Goal: Task Accomplishment & Management: Manage account settings

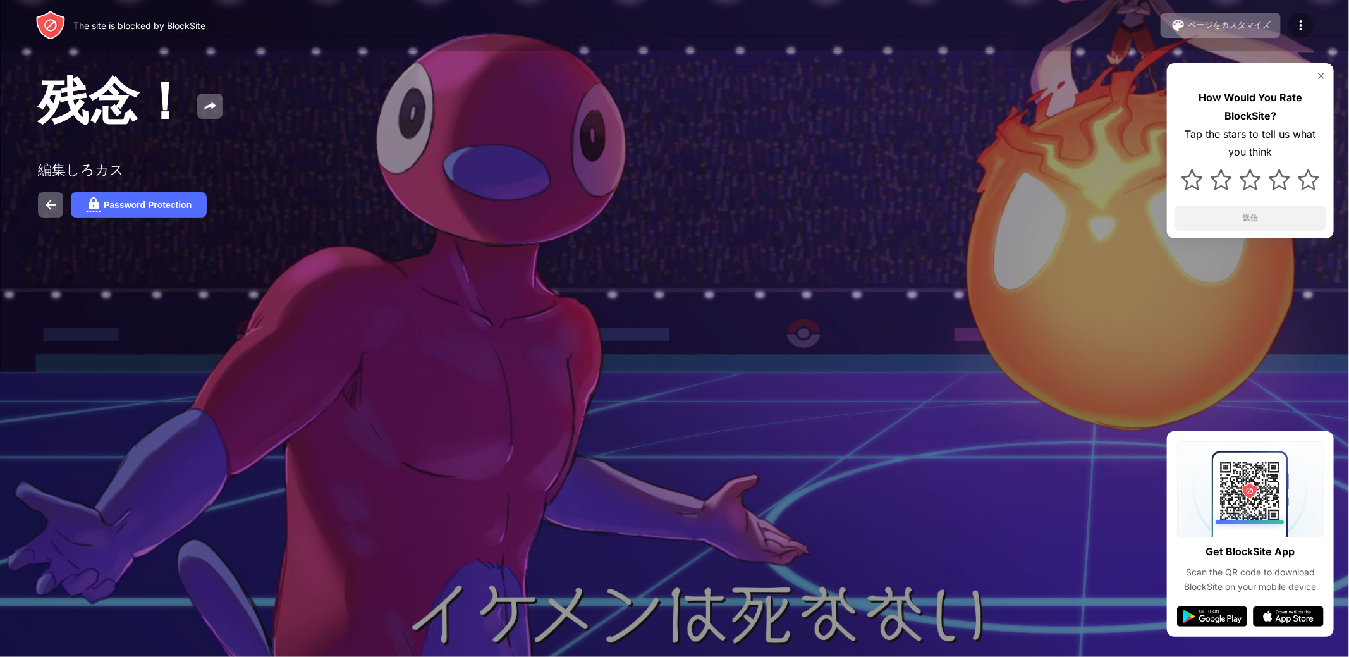
click at [1303, 22] on img at bounding box center [1300, 25] width 15 height 15
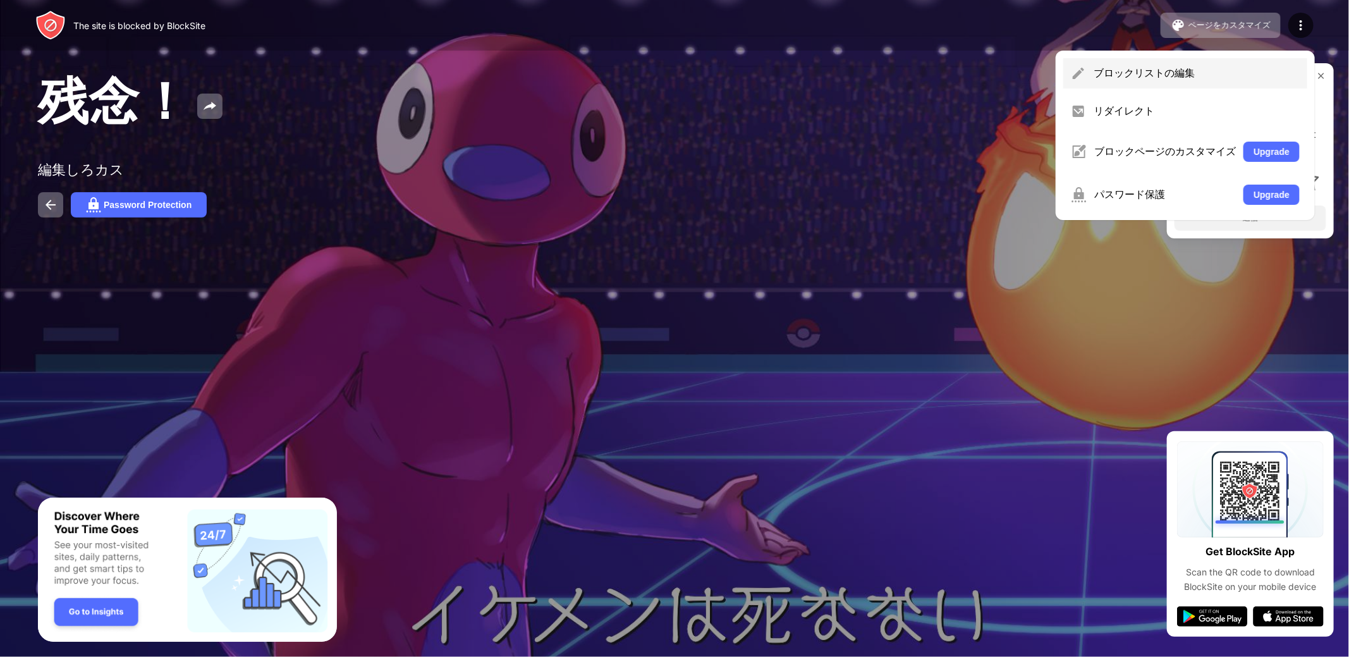
click at [1210, 78] on div "ブロックリストの編集" at bounding box center [1197, 73] width 206 height 14
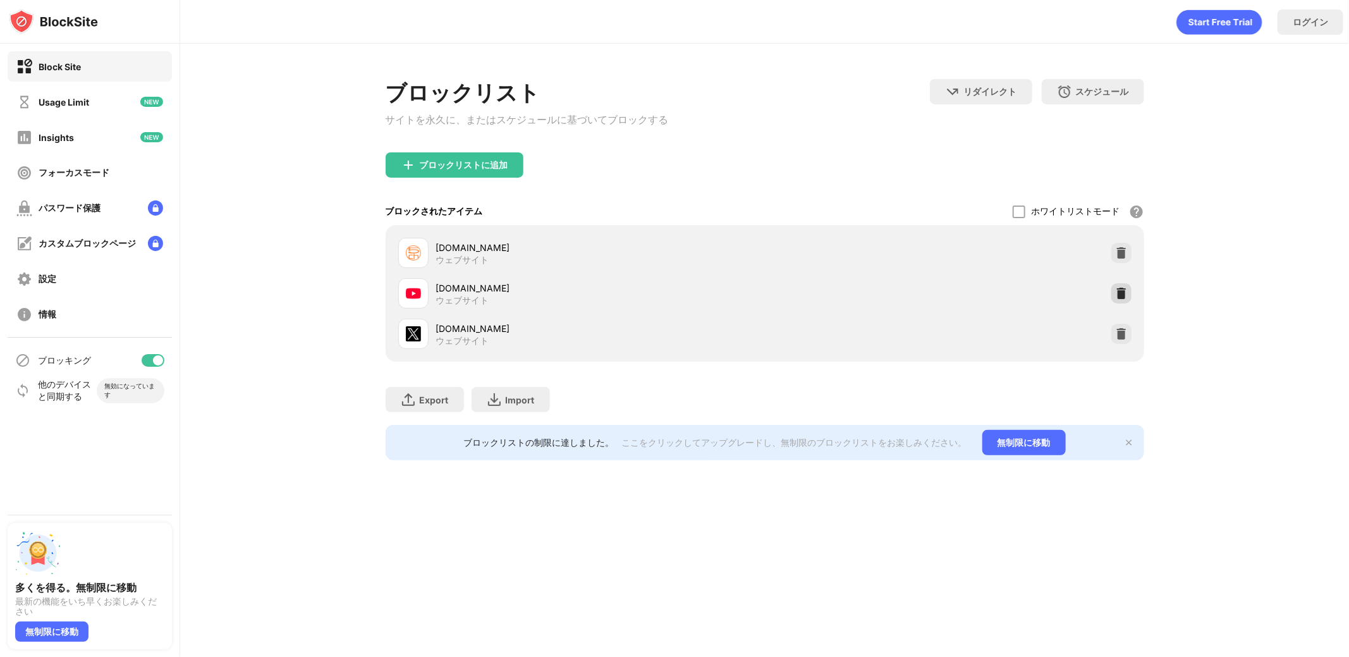
click at [1122, 300] on img at bounding box center [1121, 293] width 13 height 13
